Goal: Task Accomplishment & Management: Use online tool/utility

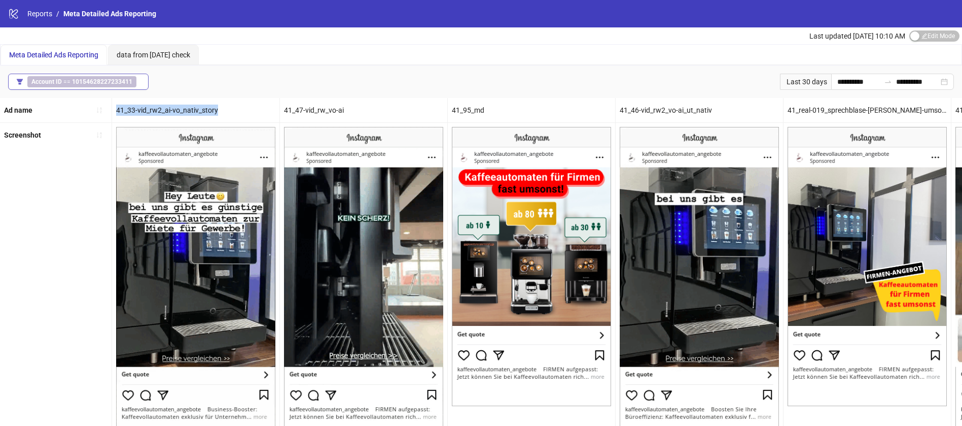
click at [64, 81] on span "Account ID == 10154628227233411" at bounding box center [81, 81] width 109 height 11
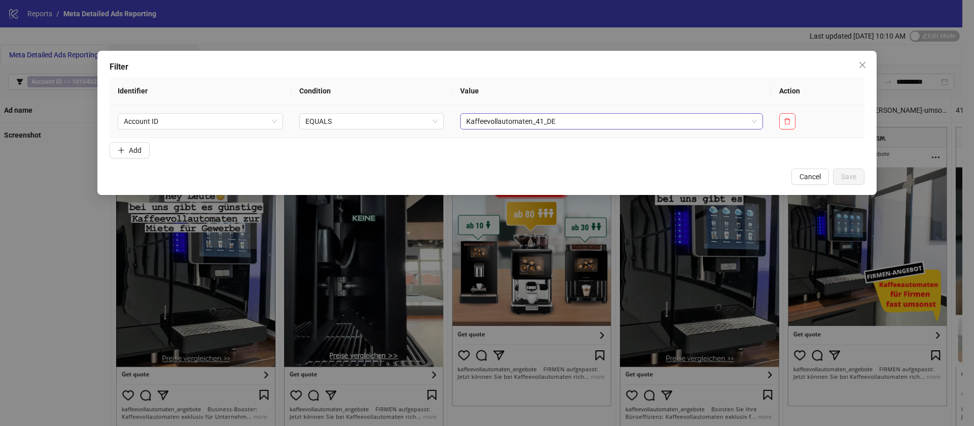
click at [568, 121] on span "Kaffeevollautomaten_41_DE" at bounding box center [611, 121] width 291 height 15
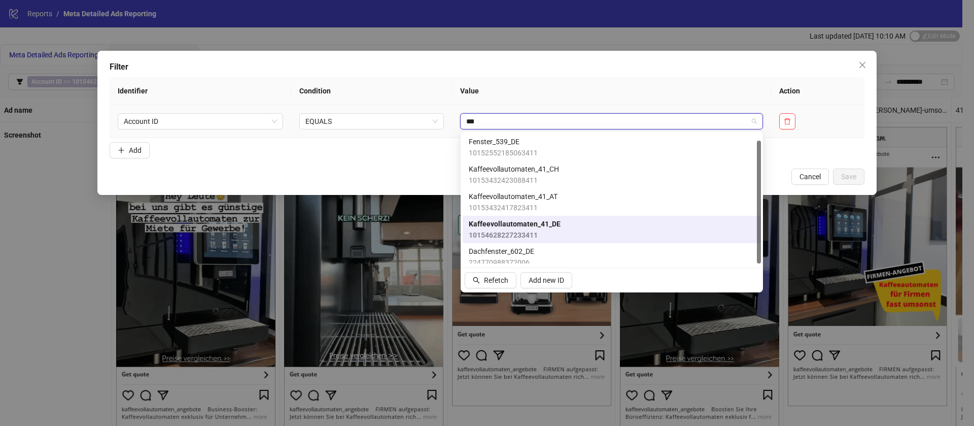
type input "****"
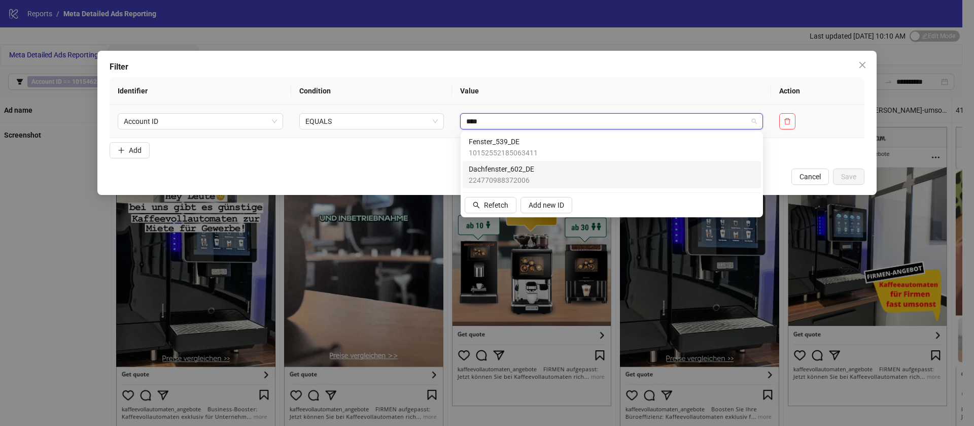
click at [515, 152] on span "10152552185063411" at bounding box center [503, 152] width 69 height 11
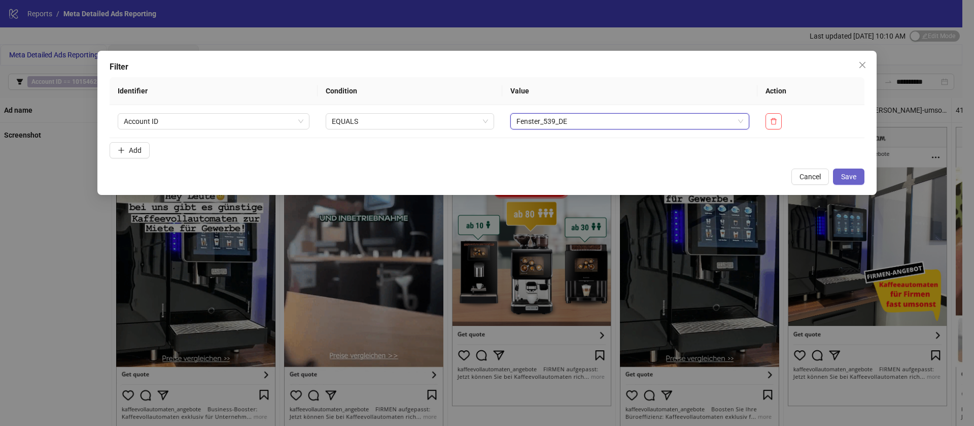
click at [843, 172] on span "Save" at bounding box center [848, 176] width 15 height 8
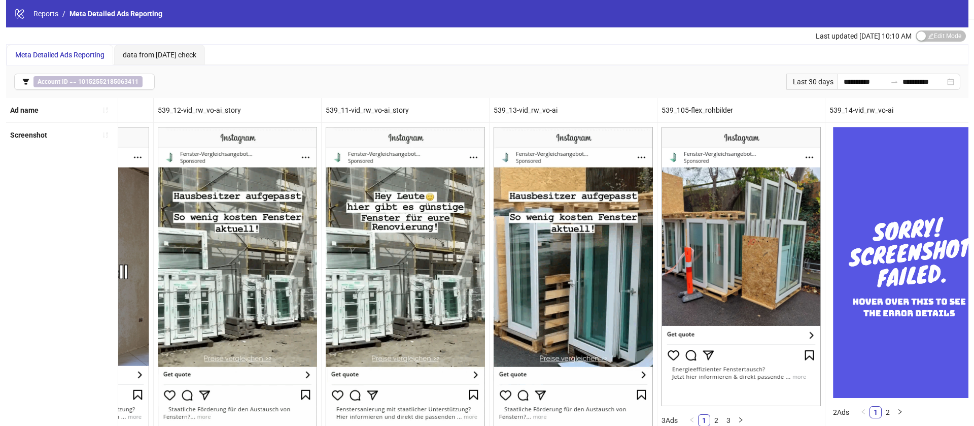
scroll to position [0, 129]
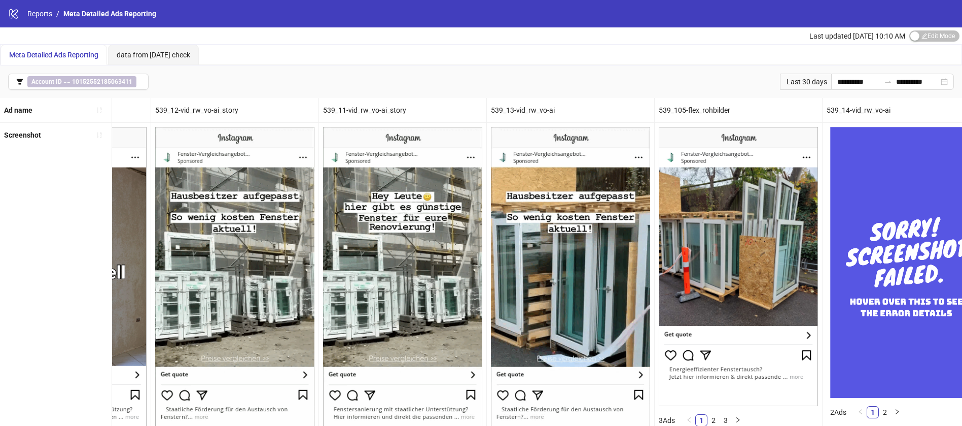
click at [64, 88] on button "Account ID == 10152552185063411" at bounding box center [78, 82] width 141 height 16
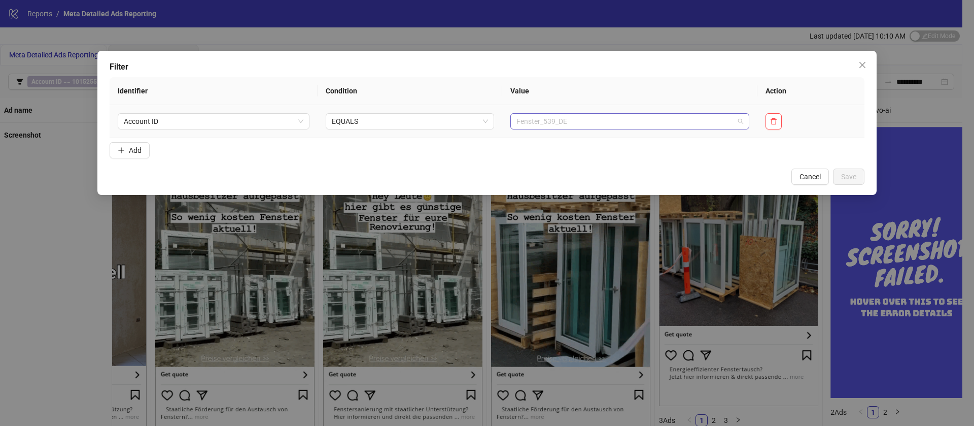
click at [609, 119] on span "Fenster_539_DE" at bounding box center [629, 121] width 227 height 15
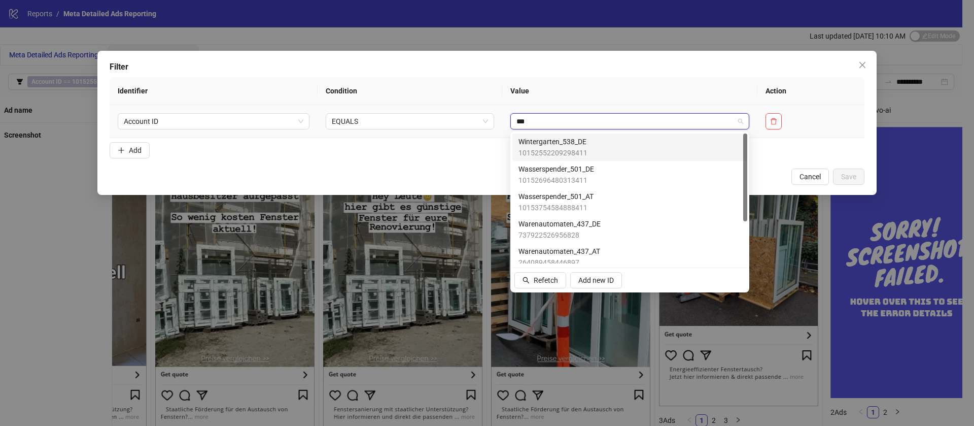
type input "****"
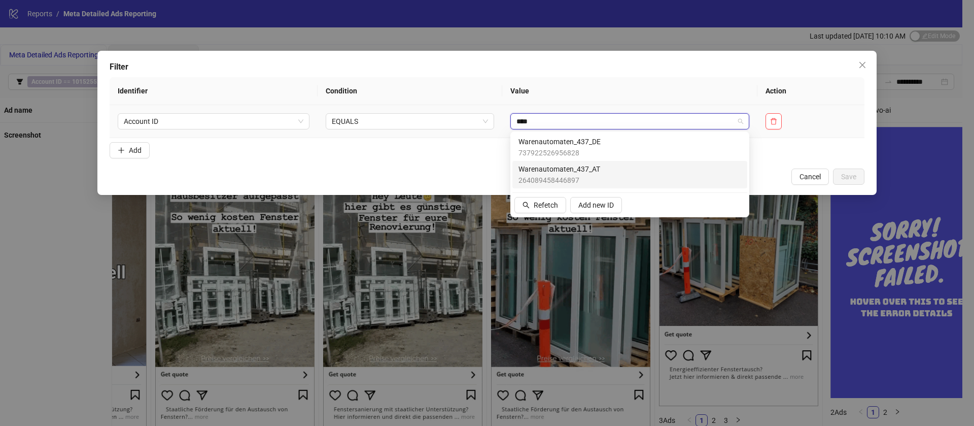
click at [604, 168] on div "Warenautomaten_437_AT 264089458446897" at bounding box center [629, 174] width 223 height 22
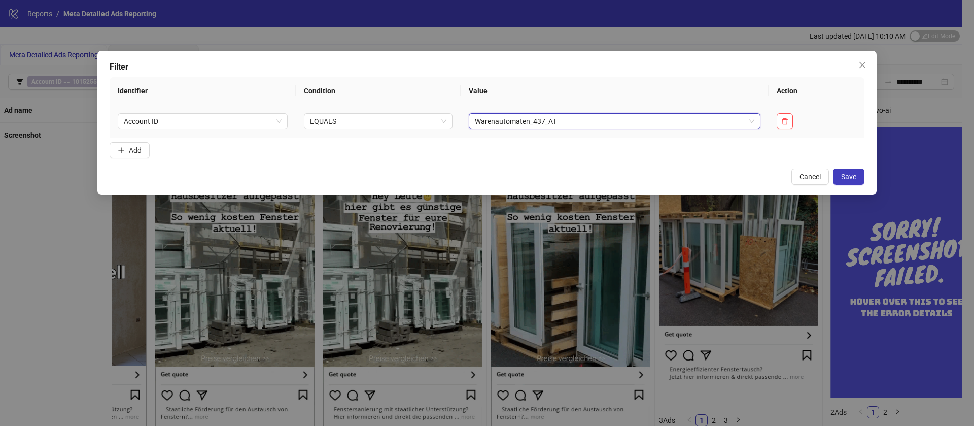
click at [577, 119] on span "Warenautomaten_437_AT" at bounding box center [614, 121] width 279 height 15
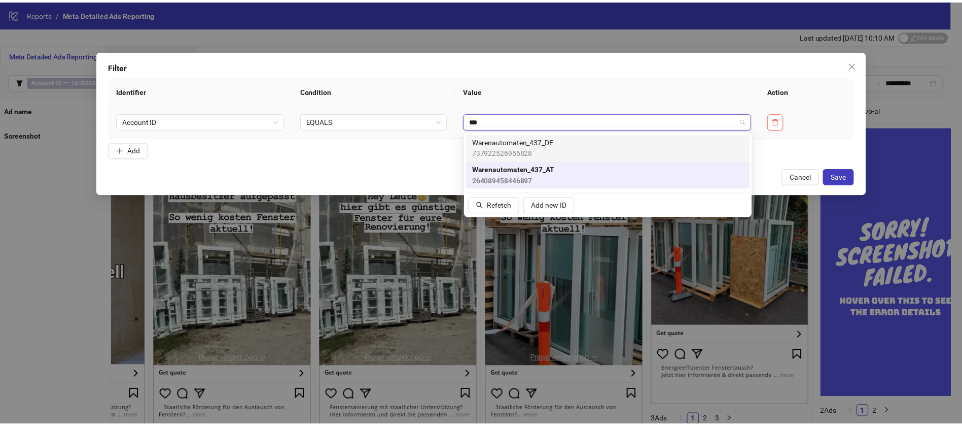
scroll to position [0, 0]
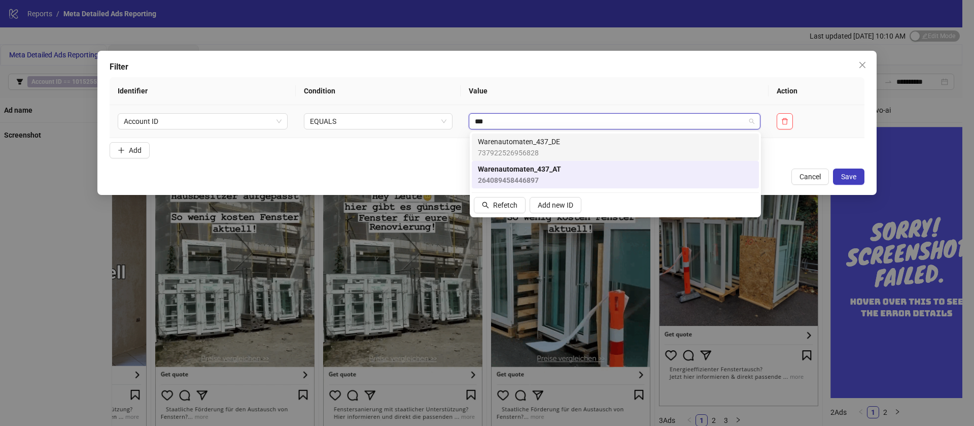
type input "****"
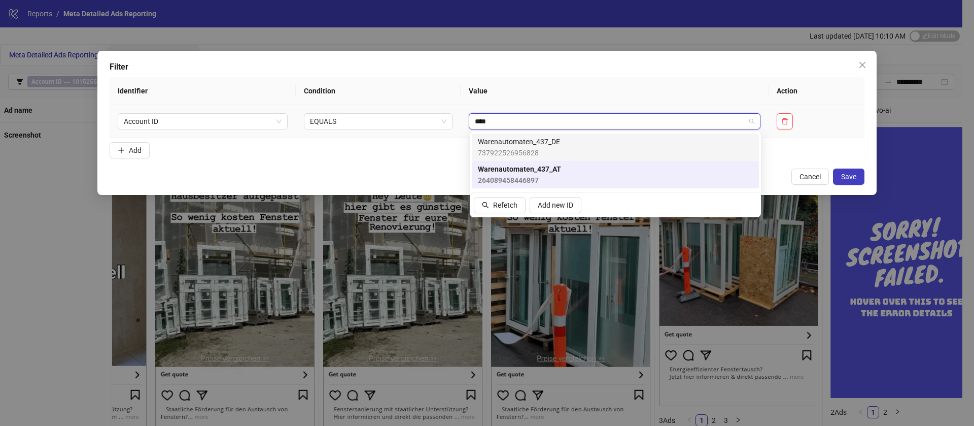
click at [585, 141] on div "Warenautomaten_437_DE 737922526956828" at bounding box center [615, 147] width 275 height 22
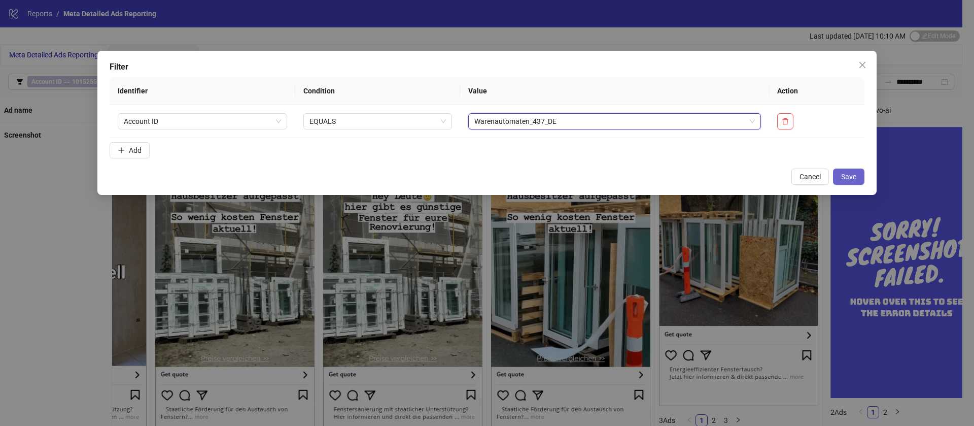
click at [838, 177] on button "Save" at bounding box center [848, 176] width 31 height 16
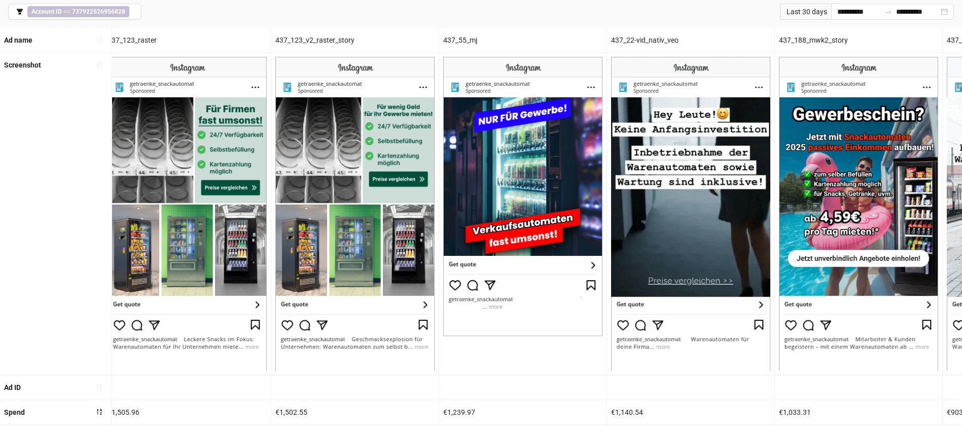
scroll to position [0, 513]
